Goal: Check status: Check status

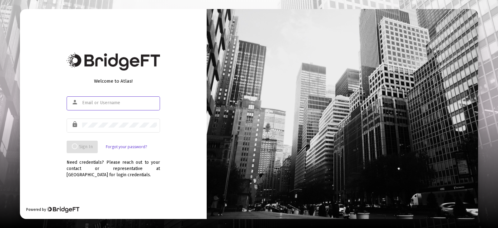
type input "[EMAIL_ADDRESS][DOMAIN_NAME]"
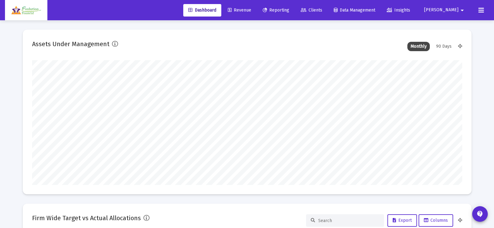
scroll to position [125, 231]
type input "[DATE]"
type input "[EMAIL_ADDRESS][DOMAIN_NAME]"
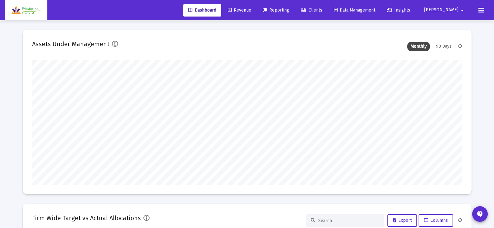
click at [322, 9] on span "Clients" at bounding box center [311, 9] width 21 height 5
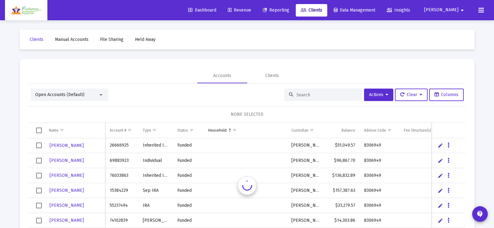
click at [289, 8] on span "Reporting" at bounding box center [276, 9] width 26 height 5
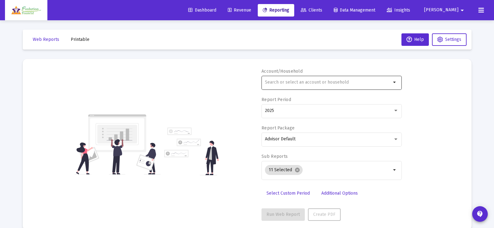
click at [363, 77] on div at bounding box center [328, 81] width 126 height 15
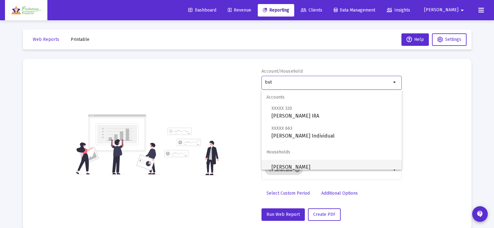
click at [332, 167] on span "[PERSON_NAME]" at bounding box center [333, 166] width 125 height 15
type input "[PERSON_NAME]"
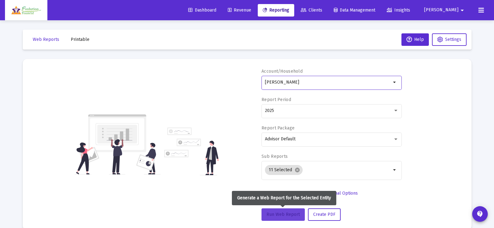
click at [284, 216] on span "Run Web Report" at bounding box center [282, 213] width 33 height 5
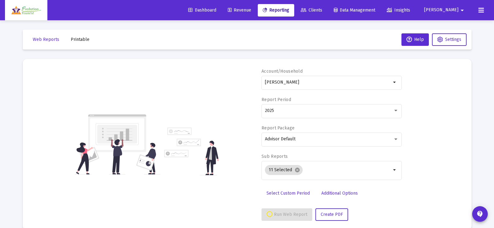
select select "View all"
click at [330, 109] on div "2025" at bounding box center [329, 110] width 128 height 5
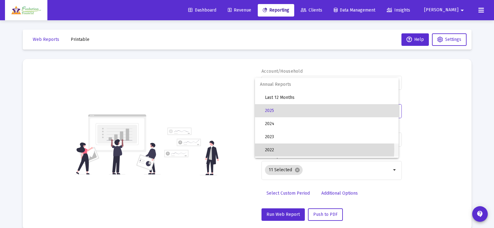
click at [307, 149] on span "2022" at bounding box center [329, 149] width 129 height 13
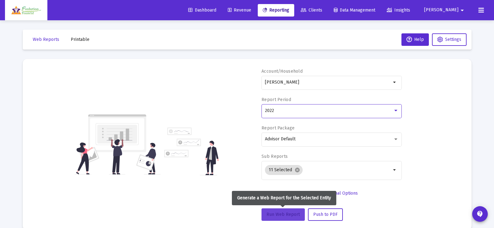
click at [286, 212] on span "Run Web Report" at bounding box center [282, 213] width 33 height 5
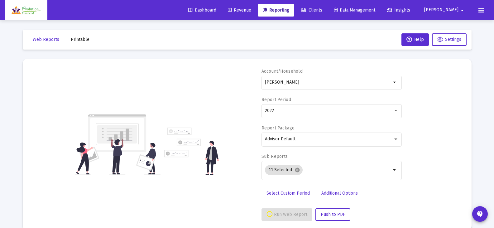
select select "View 1 month"
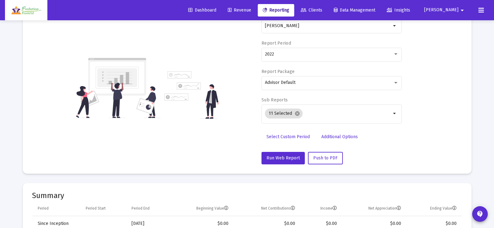
scroll to position [31, 0]
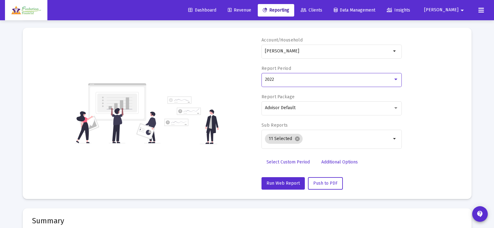
click at [315, 77] on div "2022" at bounding box center [329, 79] width 128 height 5
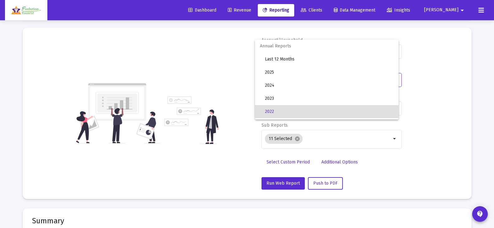
scroll to position [32, 0]
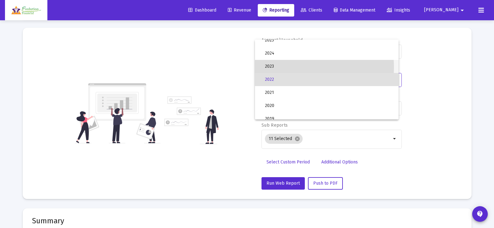
click at [295, 67] on span "2023" at bounding box center [329, 66] width 129 height 13
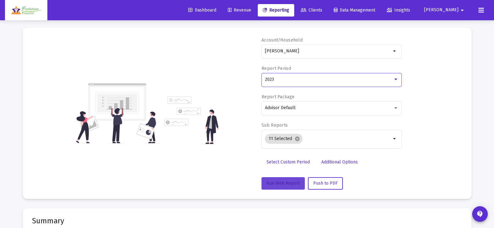
click at [291, 182] on span "Run Web Report" at bounding box center [282, 182] width 33 height 5
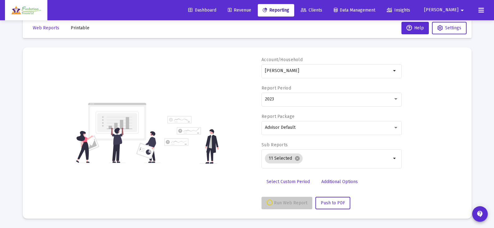
scroll to position [12, 0]
select select "View all"
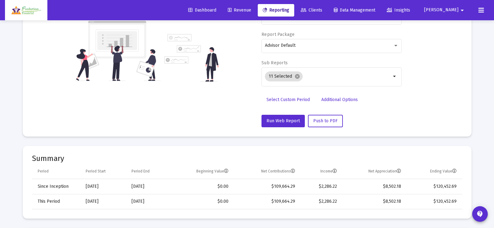
scroll to position [0, 0]
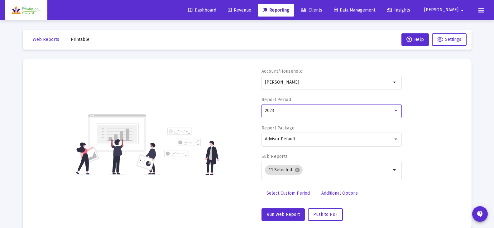
click at [333, 111] on div "2023" at bounding box center [329, 110] width 128 height 5
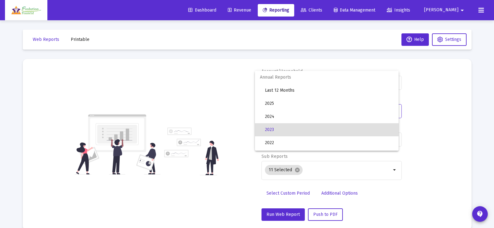
scroll to position [19, 0]
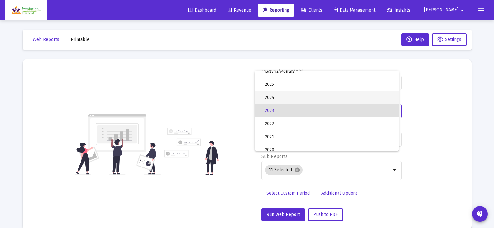
click at [316, 94] on span "2024" at bounding box center [329, 97] width 129 height 13
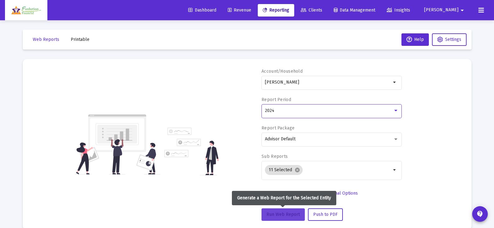
click at [292, 217] on button "Run Web Report" at bounding box center [282, 214] width 43 height 12
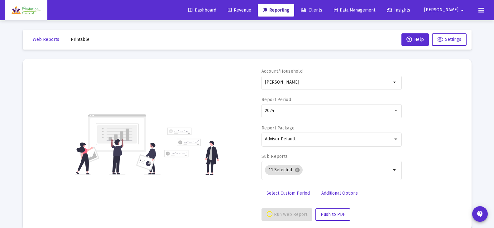
select select "View 1 year"
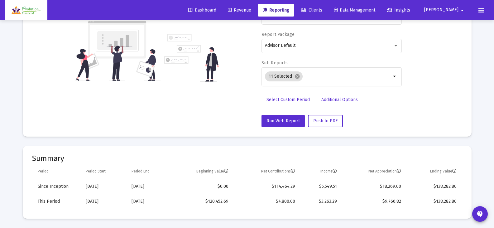
scroll to position [0, 0]
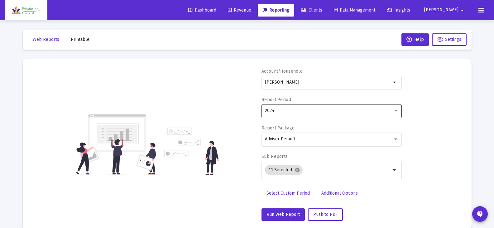
click at [296, 109] on div "2024" at bounding box center [329, 110] width 128 height 5
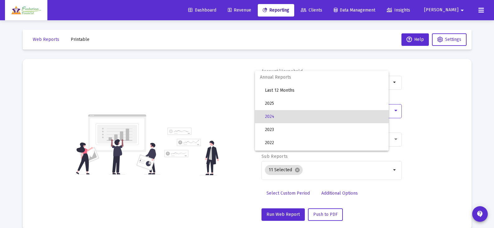
scroll to position [6, 0]
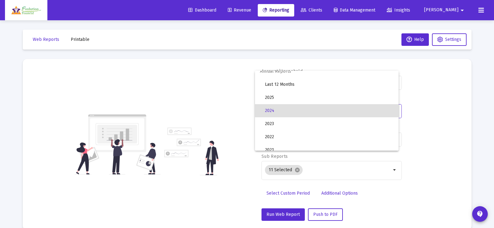
click at [294, 110] on span "2024" at bounding box center [329, 110] width 129 height 13
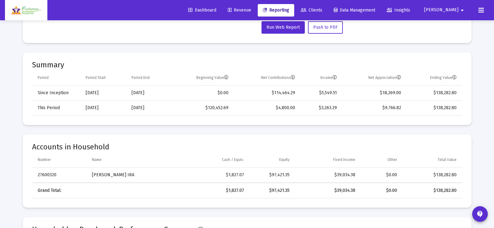
scroll to position [0, 0]
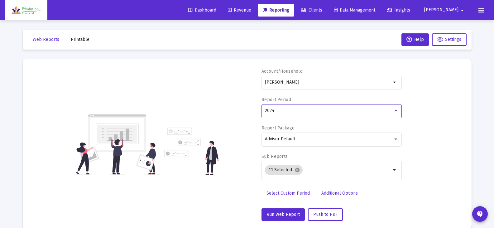
click at [353, 112] on div "2024" at bounding box center [329, 110] width 128 height 5
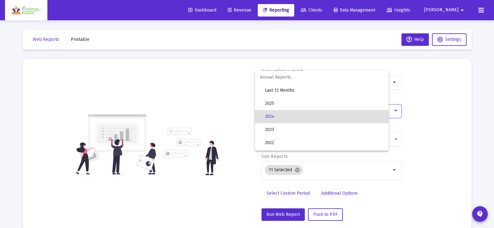
scroll to position [6, 0]
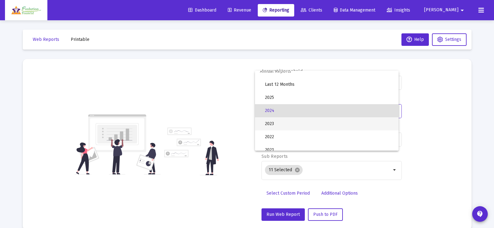
click at [318, 125] on span "2023" at bounding box center [329, 123] width 129 height 13
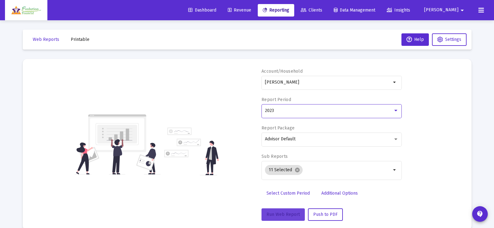
click at [293, 208] on button "Run Web Report" at bounding box center [282, 214] width 43 height 12
select select "View all"
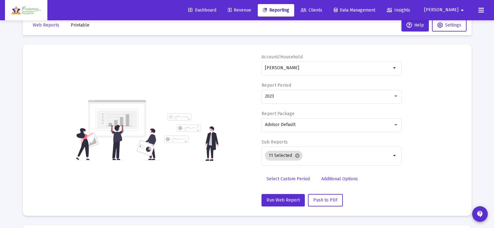
scroll to position [0, 0]
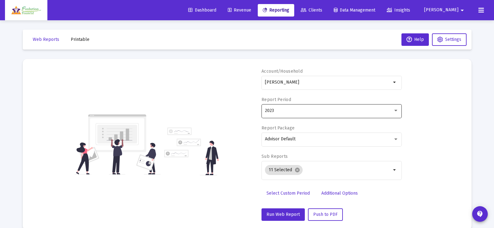
click at [389, 109] on div "2023" at bounding box center [329, 110] width 128 height 5
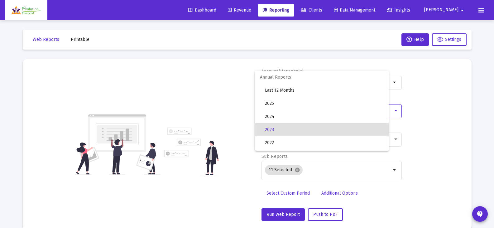
scroll to position [19, 0]
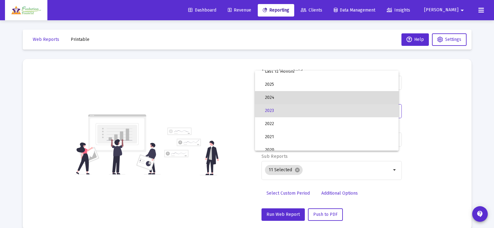
click at [329, 98] on span "2024" at bounding box center [329, 97] width 129 height 13
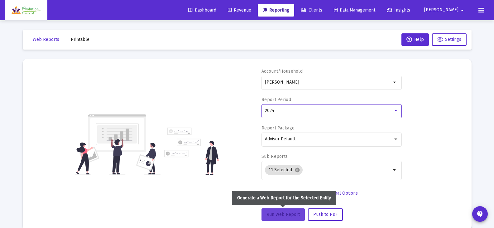
click at [280, 216] on span "Run Web Report" at bounding box center [282, 213] width 33 height 5
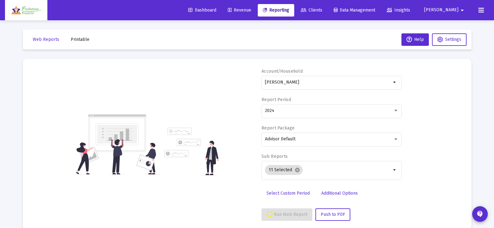
select select "View 1 year"
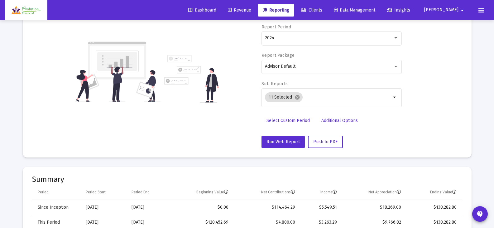
scroll to position [0, 0]
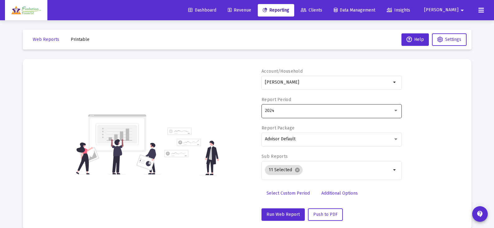
click at [339, 111] on div "2024" at bounding box center [329, 110] width 128 height 5
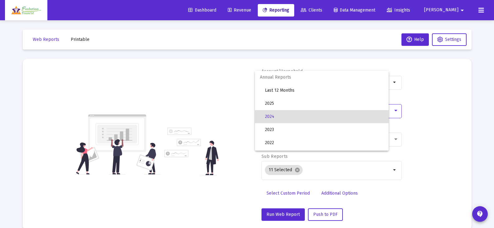
scroll to position [6, 0]
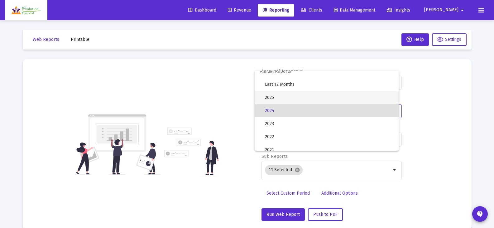
click at [311, 98] on span "2025" at bounding box center [329, 97] width 129 height 13
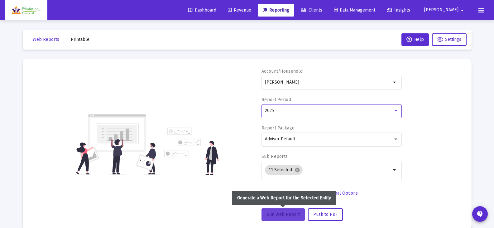
click at [289, 215] on span "Run Web Report" at bounding box center [282, 213] width 33 height 5
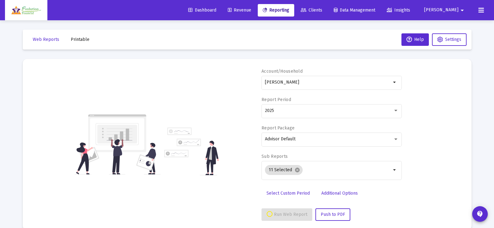
select select "View all"
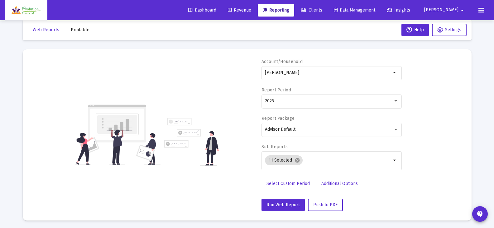
scroll to position [0, 0]
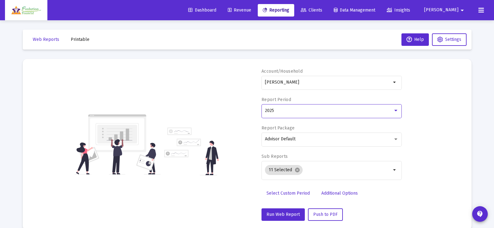
click at [323, 109] on div "2025" at bounding box center [329, 110] width 128 height 5
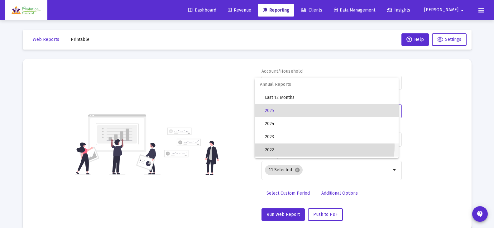
click at [314, 146] on span "2022" at bounding box center [329, 149] width 129 height 13
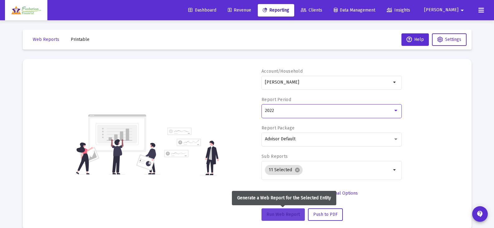
click at [273, 215] on span "Run Web Report" at bounding box center [282, 213] width 33 height 5
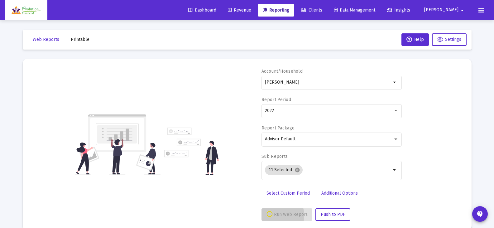
select select "View 1 month"
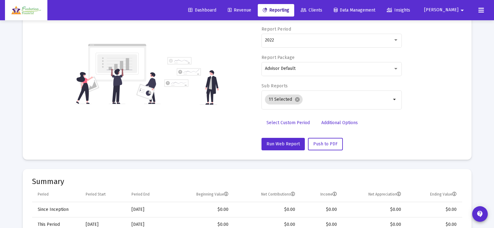
scroll to position [31, 0]
